Goal: Transaction & Acquisition: Purchase product/service

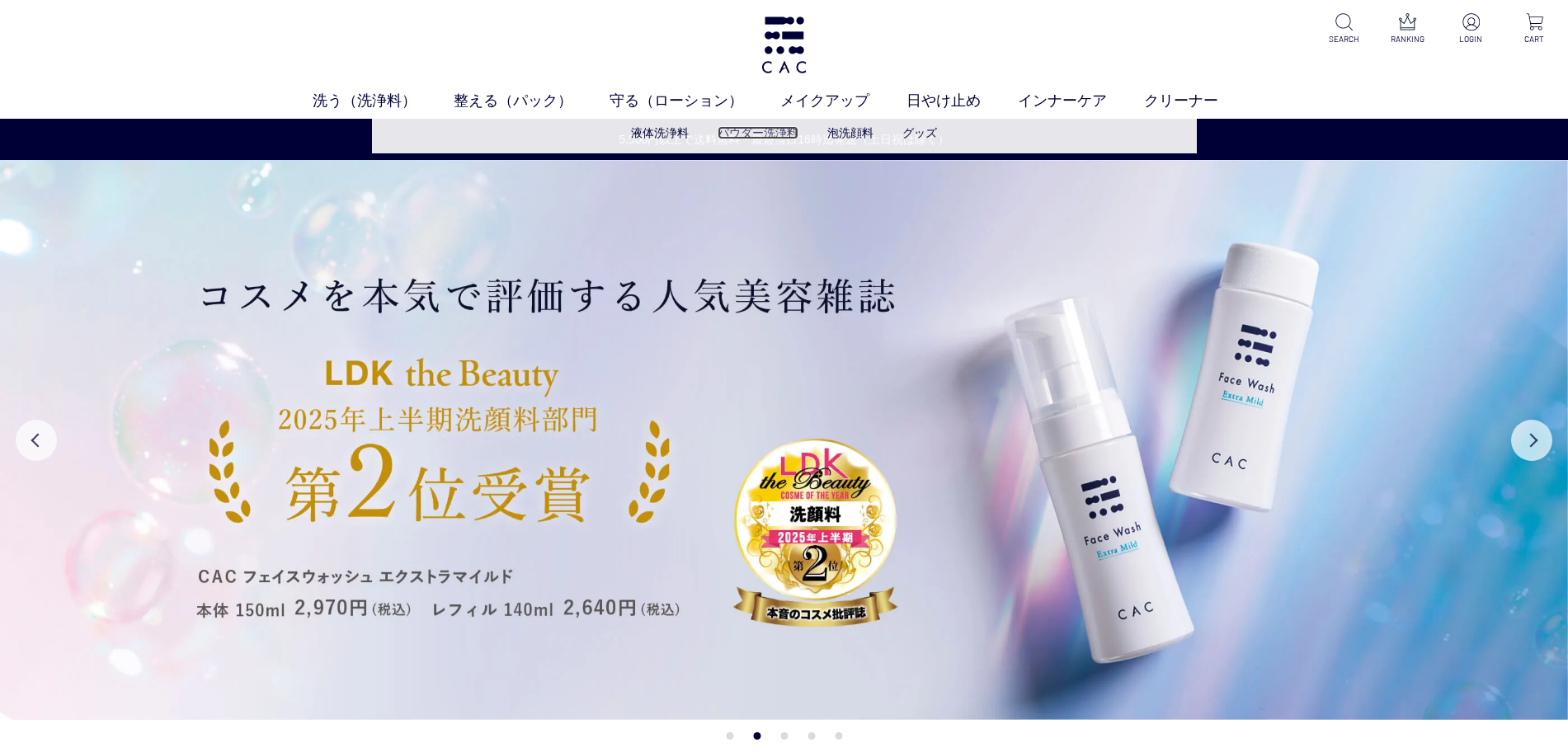
click at [769, 133] on link "パウダー洗浄料" at bounding box center [758, 133] width 80 height 13
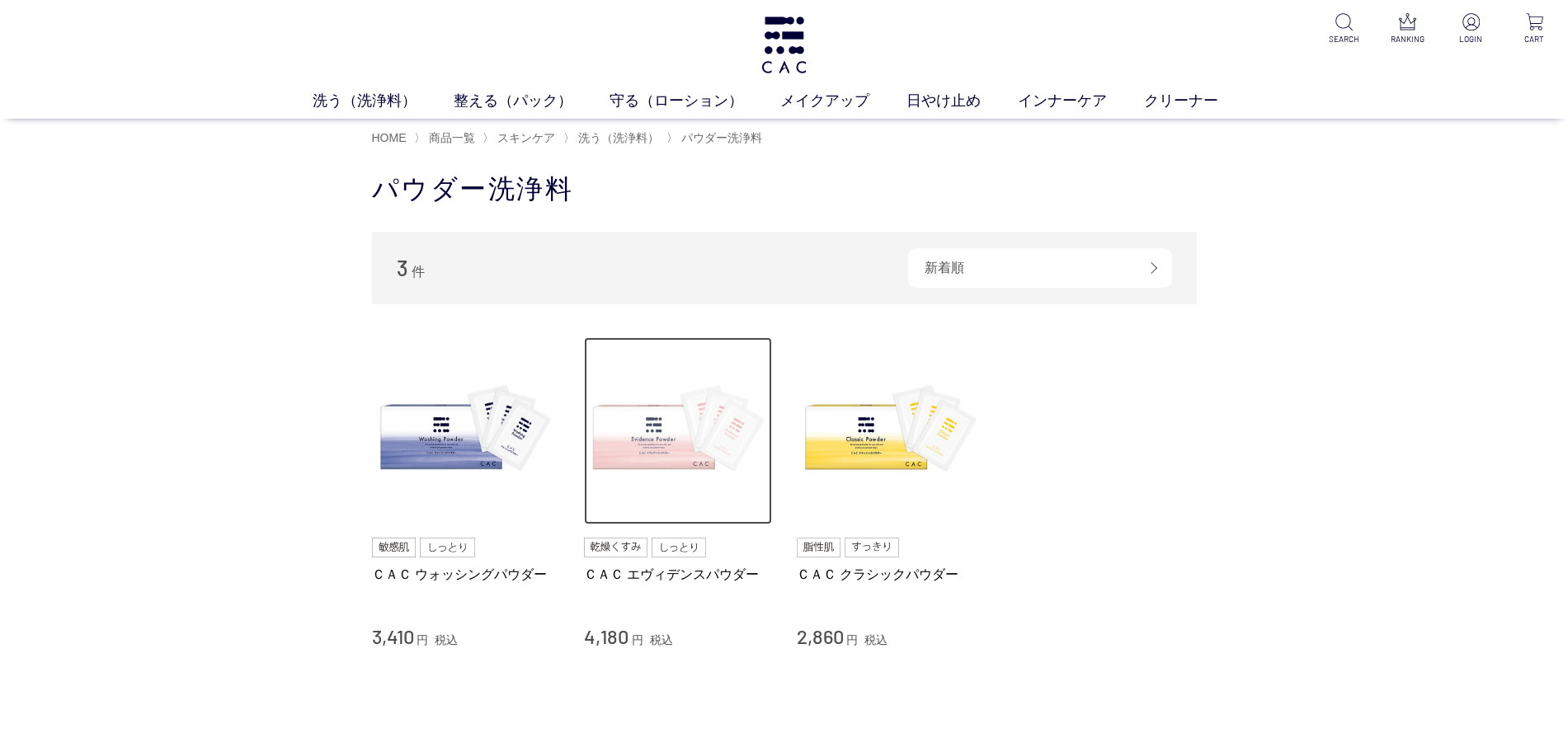
click at [662, 459] on img at bounding box center [677, 431] width 188 height 188
